Goal: Task Accomplishment & Management: Complete application form

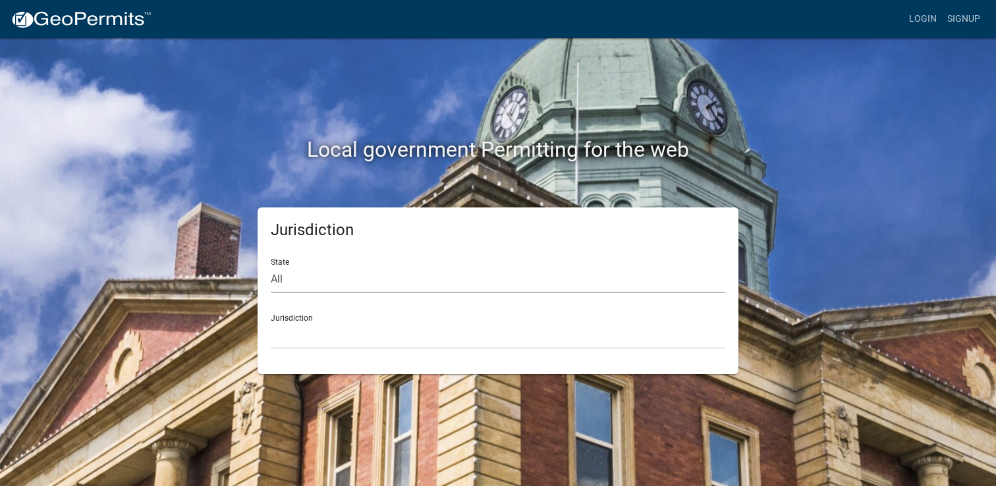
click at [297, 284] on select "All [US_STATE] [US_STATE] [US_STATE] [US_STATE] [US_STATE] [US_STATE] [US_STATE…" at bounding box center [498, 279] width 454 height 27
select select "[US_STATE]"
click at [271, 266] on select "All [US_STATE] [US_STATE] [US_STATE] [US_STATE] [US_STATE] [US_STATE] [US_STATE…" at bounding box center [498, 279] width 454 height 27
click at [304, 338] on select "[GEOGRAPHIC_DATA], [US_STATE][PERSON_NAME][GEOGRAPHIC_DATA], [US_STATE][PERSON_…" at bounding box center [498, 335] width 454 height 27
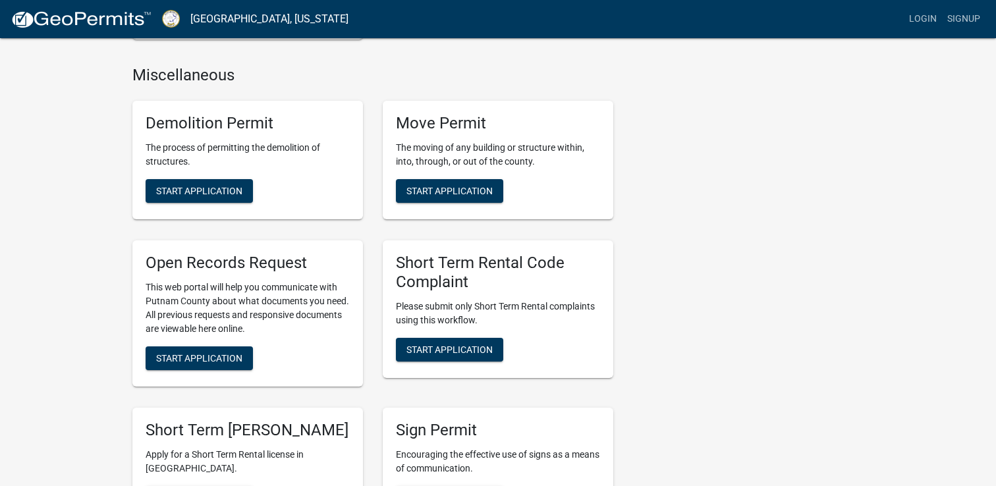
scroll to position [961, 0]
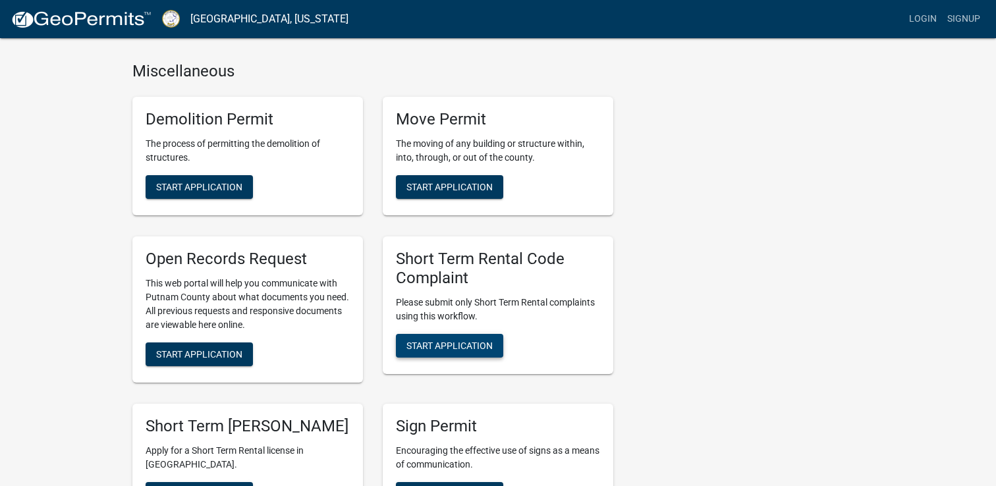
click at [452, 345] on span "Start Application" at bounding box center [449, 345] width 86 height 11
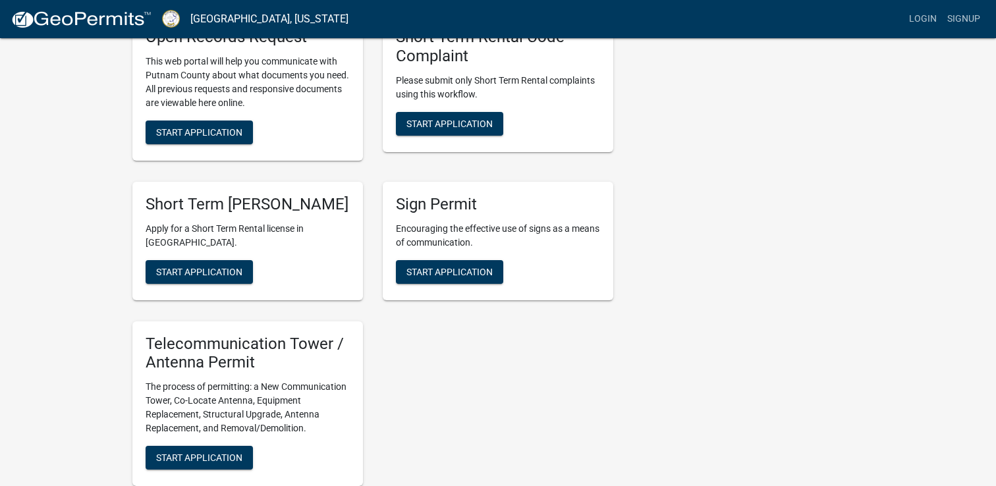
scroll to position [1159, 0]
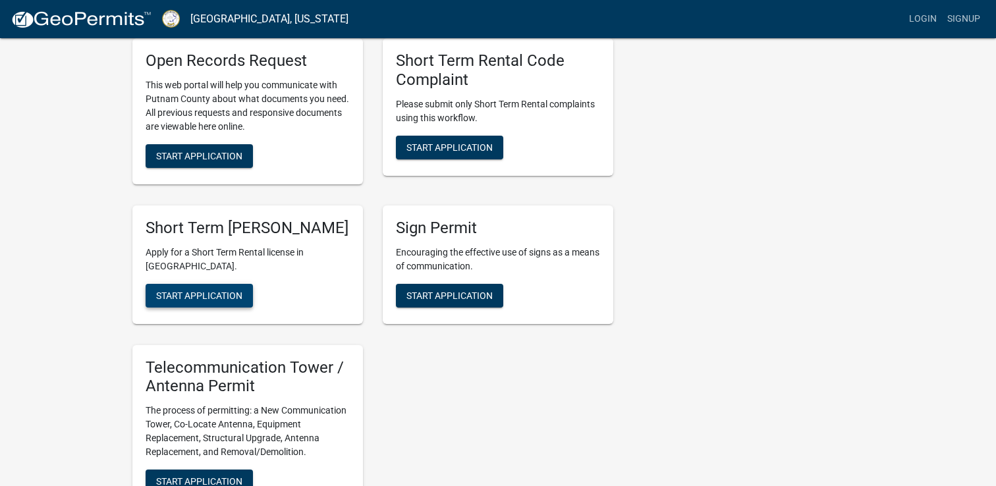
click at [223, 300] on span "Start Application" at bounding box center [199, 295] width 86 height 11
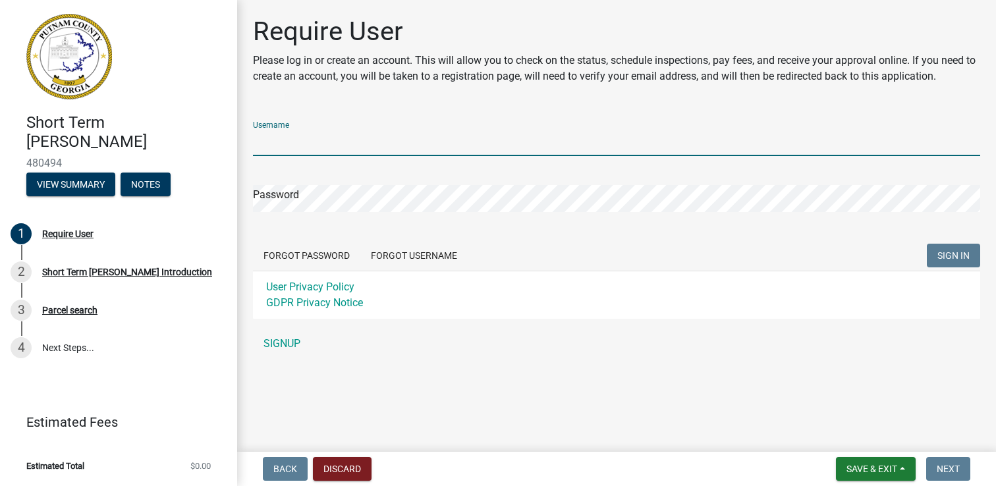
click at [319, 143] on input "Username" at bounding box center [616, 142] width 727 height 27
type input "[EMAIL_ADDRESS][DOMAIN_NAME]"
